Goal: Information Seeking & Learning: Learn about a topic

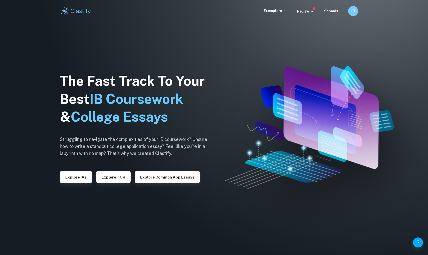
click at [277, 5] on div "Exemplars Review Schools GT" at bounding box center [214, 11] width 428 height 22
click at [277, 8] on p "Exemplars" at bounding box center [275, 11] width 23 height 6
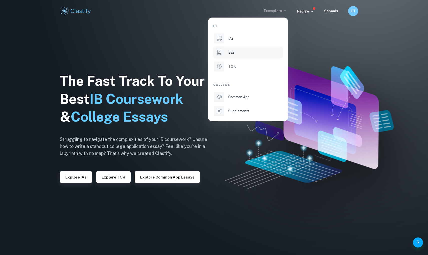
click at [257, 51] on div "EEs" at bounding box center [255, 53] width 54 height 6
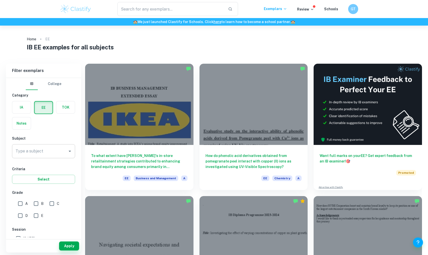
click at [37, 155] on input "Type a subject" at bounding box center [39, 151] width 51 height 10
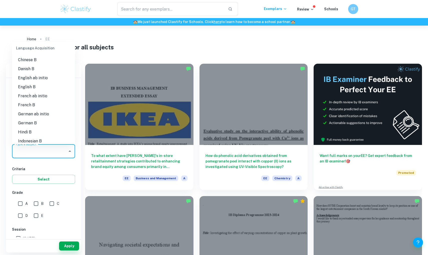
scroll to position [270, 0]
click at [34, 86] on li "English B" at bounding box center [43, 85] width 63 height 9
type input "English B"
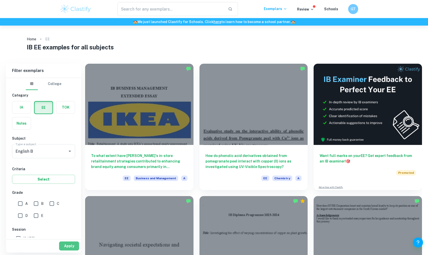
click at [72, 246] on button "Apply" at bounding box center [69, 245] width 20 height 9
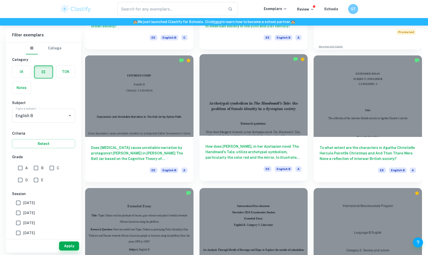
scroll to position [141, 0]
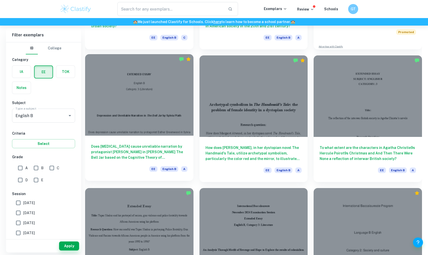
click at [146, 106] on div at bounding box center [139, 94] width 108 height 81
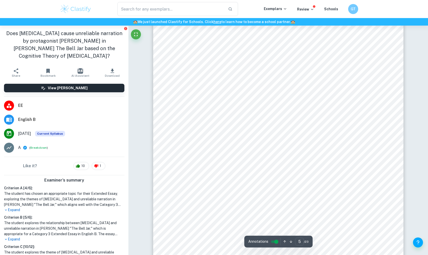
scroll to position [1360, 0]
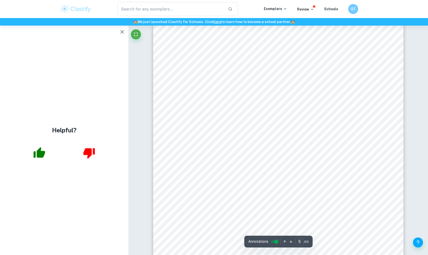
click at [123, 31] on icon "button" at bounding box center [122, 32] width 6 height 6
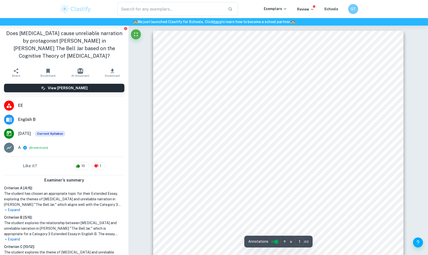
scroll to position [0, 0]
type input "1"
